Goal: Entertainment & Leisure: Browse casually

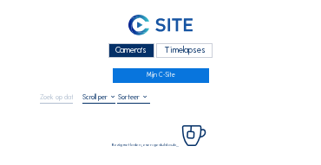
click at [144, 46] on div "Camera's" at bounding box center [131, 50] width 46 height 15
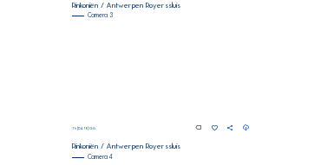
scroll to position [593, 0]
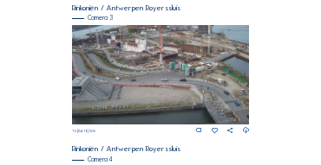
click at [168, 56] on img at bounding box center [161, 75] width 178 height 100
click at [166, 56] on img at bounding box center [161, 75] width 178 height 100
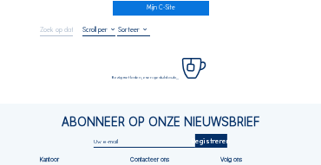
scroll to position [69, 0]
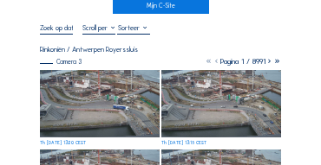
click at [97, 89] on img at bounding box center [100, 104] width 120 height 68
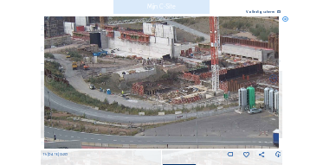
drag, startPoint x: 137, startPoint y: 79, endPoint x: 148, endPoint y: 97, distance: 21.4
click at [148, 97] on img at bounding box center [162, 82] width 236 height 133
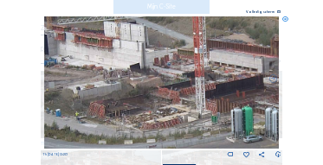
drag, startPoint x: 155, startPoint y: 90, endPoint x: 114, endPoint y: 82, distance: 41.5
click at [80, 81] on img at bounding box center [162, 82] width 236 height 133
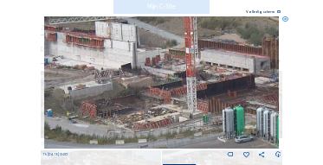
click at [116, 84] on img at bounding box center [162, 82] width 236 height 133
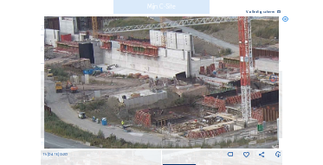
drag, startPoint x: 82, startPoint y: 79, endPoint x: 150, endPoint y: 90, distance: 68.5
click at [153, 90] on img at bounding box center [162, 82] width 236 height 133
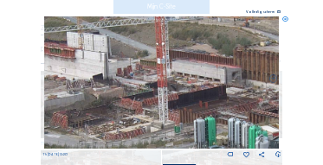
drag, startPoint x: 75, startPoint y: 114, endPoint x: 47, endPoint y: 114, distance: 27.7
click at [47, 114] on img at bounding box center [162, 82] width 236 height 133
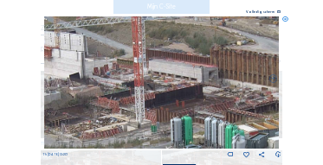
drag, startPoint x: 126, startPoint y: 113, endPoint x: 103, endPoint y: 113, distance: 22.5
click at [103, 113] on img at bounding box center [162, 82] width 236 height 133
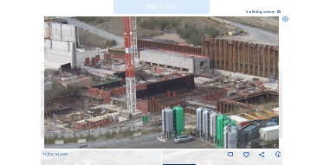
drag, startPoint x: 65, startPoint y: 97, endPoint x: 105, endPoint y: 105, distance: 40.6
click at [113, 103] on img at bounding box center [162, 82] width 236 height 133
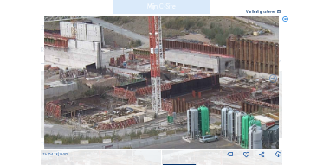
drag, startPoint x: 78, startPoint y: 96, endPoint x: 102, endPoint y: 95, distance: 24.3
click at [102, 95] on img at bounding box center [162, 82] width 236 height 133
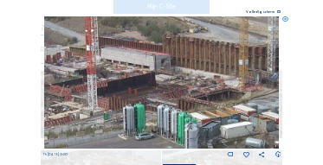
drag, startPoint x: 135, startPoint y: 101, endPoint x: 73, endPoint y: 99, distance: 62.4
click at [73, 99] on img at bounding box center [162, 82] width 236 height 133
click at [71, 92] on img at bounding box center [162, 82] width 236 height 133
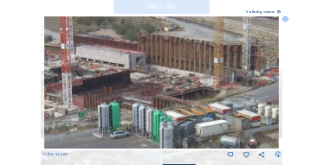
click at [285, 19] on icon at bounding box center [285, 19] width 6 height 6
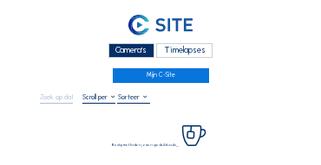
drag, startPoint x: 121, startPoint y: 48, endPoint x: 106, endPoint y: 57, distance: 18.3
click at [120, 52] on div "Camera's" at bounding box center [131, 50] width 46 height 15
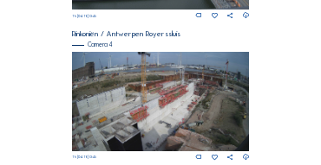
scroll to position [767, 0]
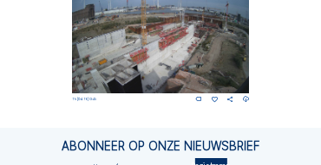
click at [150, 42] on img at bounding box center [161, 44] width 178 height 100
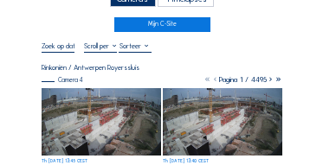
scroll to position [52, 0]
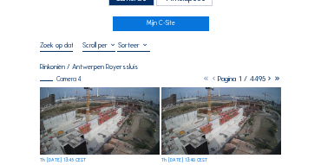
click at [88, 93] on img at bounding box center [100, 122] width 120 height 68
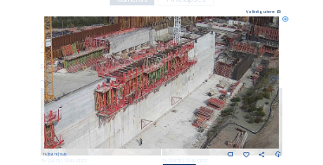
drag, startPoint x: 140, startPoint y: 63, endPoint x: 248, endPoint y: 46, distance: 108.8
click at [248, 46] on img at bounding box center [162, 82] width 236 height 133
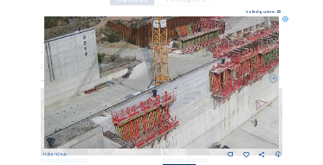
drag, startPoint x: 125, startPoint y: 68, endPoint x: 212, endPoint y: 28, distance: 96.5
click at [212, 28] on img at bounding box center [162, 82] width 236 height 133
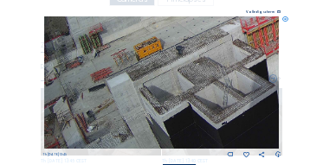
drag, startPoint x: 153, startPoint y: 84, endPoint x: 175, endPoint y: 79, distance: 22.3
click at [220, 26] on img at bounding box center [162, 82] width 236 height 133
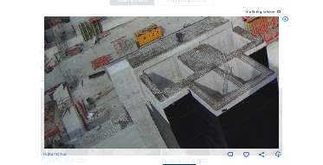
drag, startPoint x: 181, startPoint y: 60, endPoint x: 201, endPoint y: 24, distance: 40.7
click at [201, 24] on img at bounding box center [162, 82] width 236 height 133
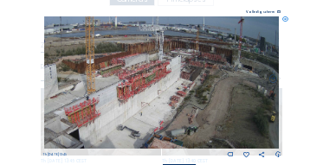
drag, startPoint x: 192, startPoint y: 53, endPoint x: 108, endPoint y: 88, distance: 90.9
click at [108, 88] on img at bounding box center [162, 82] width 236 height 133
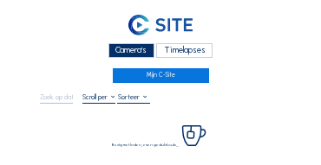
click at [124, 54] on div "Camera's" at bounding box center [131, 50] width 46 height 15
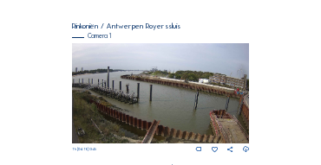
scroll to position [121, 0]
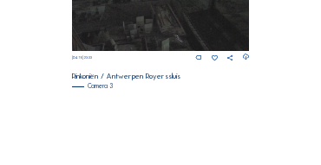
scroll to position [576, 0]
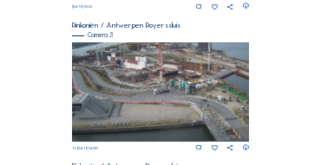
click at [152, 72] on img at bounding box center [161, 92] width 178 height 100
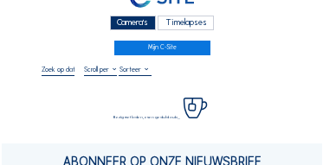
scroll to position [87, 0]
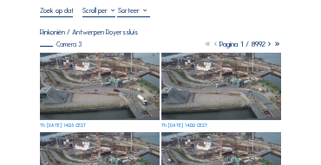
click at [92, 73] on img at bounding box center [100, 87] width 120 height 68
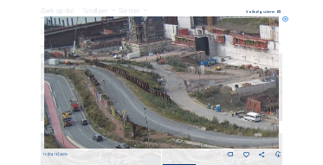
drag, startPoint x: 56, startPoint y: 54, endPoint x: 139, endPoint y: 80, distance: 87.1
click at [139, 80] on img at bounding box center [162, 82] width 236 height 133
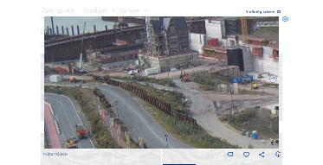
drag, startPoint x: 140, startPoint y: 77, endPoint x: 177, endPoint y: 81, distance: 36.6
click at [177, 81] on img at bounding box center [162, 82] width 236 height 133
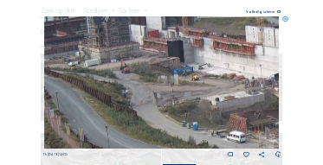
drag, startPoint x: 139, startPoint y: 108, endPoint x: 79, endPoint y: 101, distance: 61.0
click at [79, 101] on img at bounding box center [162, 82] width 236 height 133
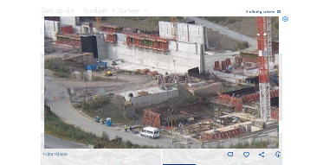
drag, startPoint x: 160, startPoint y: 96, endPoint x: 140, endPoint y: 102, distance: 20.8
click at [140, 102] on img at bounding box center [162, 82] width 236 height 133
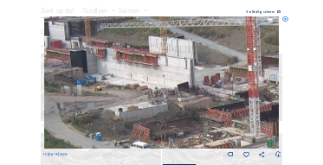
click at [142, 101] on img at bounding box center [162, 82] width 236 height 133
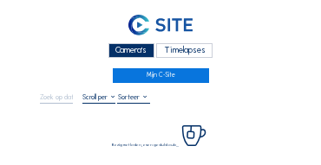
click at [123, 46] on div "Camera's" at bounding box center [131, 50] width 46 height 15
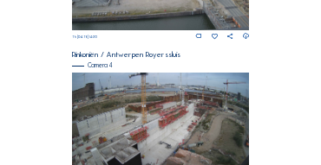
scroll to position [732, 0]
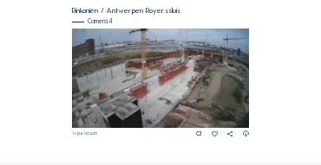
click at [217, 65] on img at bounding box center [161, 79] width 178 height 100
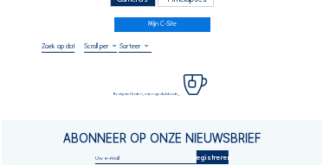
scroll to position [52, 0]
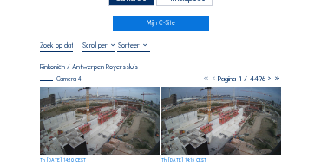
click at [100, 94] on img at bounding box center [100, 122] width 120 height 68
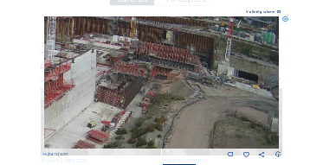
drag, startPoint x: 237, startPoint y: 64, endPoint x: 172, endPoint y: 80, distance: 66.0
click at [172, 80] on img at bounding box center [162, 82] width 236 height 133
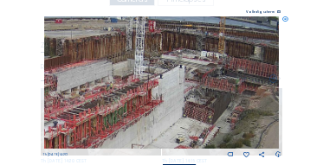
drag, startPoint x: 202, startPoint y: 87, endPoint x: 227, endPoint y: 89, distance: 25.3
click at [233, 90] on img at bounding box center [162, 82] width 236 height 133
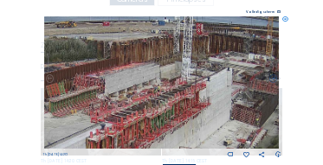
drag, startPoint x: 180, startPoint y: 84, endPoint x: 229, endPoint y: 88, distance: 48.6
click at [229, 88] on img at bounding box center [162, 82] width 236 height 133
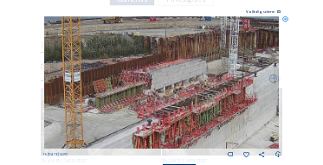
drag, startPoint x: 151, startPoint y: 81, endPoint x: 198, endPoint y: 76, distance: 47.0
click at [198, 76] on img at bounding box center [162, 82] width 236 height 133
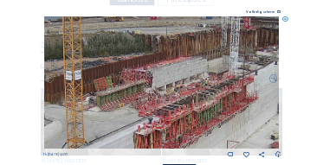
drag, startPoint x: 132, startPoint y: 85, endPoint x: 169, endPoint y: 42, distance: 56.5
click at [169, 42] on img at bounding box center [162, 82] width 236 height 133
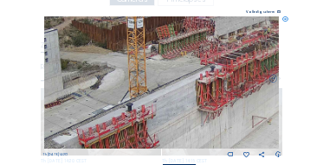
drag, startPoint x: 148, startPoint y: 81, endPoint x: 196, endPoint y: 62, distance: 51.3
click at [205, 53] on img at bounding box center [162, 82] width 236 height 133
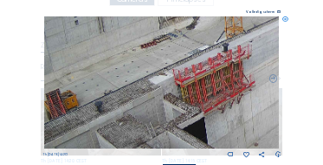
drag, startPoint x: 152, startPoint y: 95, endPoint x: 182, endPoint y: 81, distance: 33.3
click at [197, 57] on img at bounding box center [162, 82] width 236 height 133
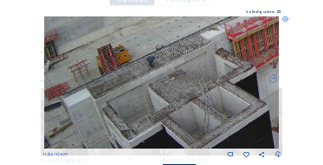
drag, startPoint x: 161, startPoint y: 95, endPoint x: 179, endPoint y: 84, distance: 21.4
click at [208, 55] on img at bounding box center [162, 82] width 236 height 133
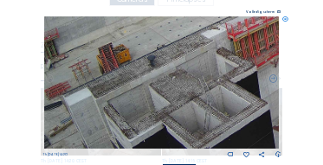
drag, startPoint x: 154, startPoint y: 100, endPoint x: 199, endPoint y: 57, distance: 62.5
click at [199, 57] on img at bounding box center [162, 82] width 236 height 133
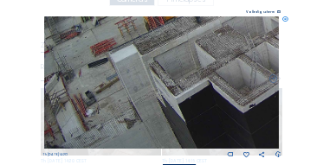
drag, startPoint x: 142, startPoint y: 100, endPoint x: 195, endPoint y: 46, distance: 76.0
click at [195, 46] on img at bounding box center [162, 82] width 236 height 133
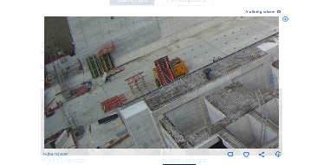
drag, startPoint x: 178, startPoint y: 125, endPoint x: 159, endPoint y: 97, distance: 34.1
click at [185, 135] on img at bounding box center [162, 82] width 236 height 133
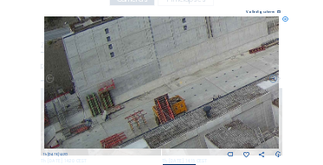
drag, startPoint x: 163, startPoint y: 111, endPoint x: 170, endPoint y: 134, distance: 24.4
click at [170, 134] on img at bounding box center [162, 82] width 236 height 133
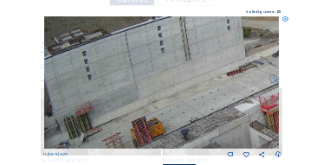
drag, startPoint x: 189, startPoint y: 112, endPoint x: 215, endPoint y: 100, distance: 28.3
click at [164, 132] on img at bounding box center [162, 82] width 236 height 133
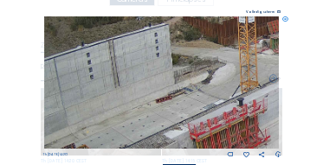
drag, startPoint x: 211, startPoint y: 92, endPoint x: 156, endPoint y: 111, distance: 57.8
click at [156, 111] on img at bounding box center [162, 82] width 236 height 133
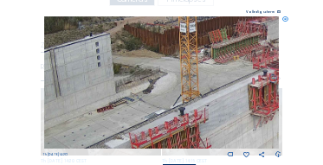
drag, startPoint x: 217, startPoint y: 97, endPoint x: 175, endPoint y: 100, distance: 42.6
click at [171, 100] on img at bounding box center [162, 82] width 236 height 133
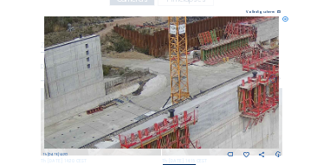
click at [210, 101] on img at bounding box center [162, 82] width 236 height 133
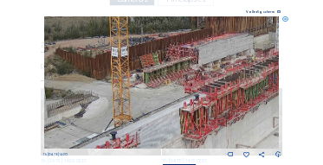
drag, startPoint x: 236, startPoint y: 94, endPoint x: 164, endPoint y: 128, distance: 79.4
click at [164, 128] on img at bounding box center [162, 82] width 236 height 133
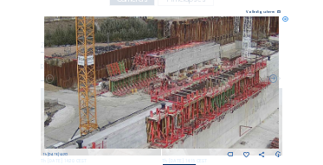
drag, startPoint x: 193, startPoint y: 124, endPoint x: 110, endPoint y: 113, distance: 83.8
click at [110, 113] on img at bounding box center [162, 82] width 236 height 133
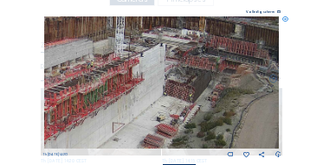
drag, startPoint x: 198, startPoint y: 110, endPoint x: 154, endPoint y: 117, distance: 44.7
click at [154, 117] on img at bounding box center [162, 82] width 236 height 133
